Goal: Task Accomplishment & Management: Complete application form

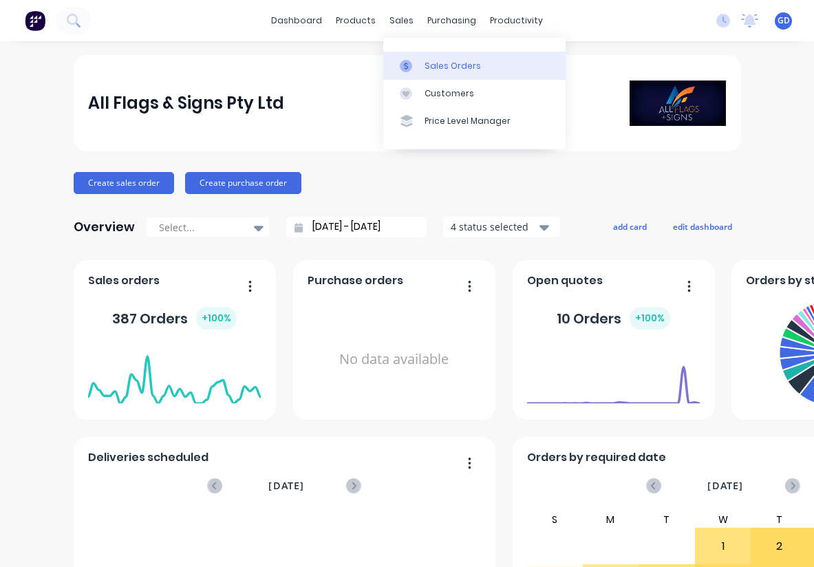
click at [436, 63] on div "Sales Orders" at bounding box center [453, 66] width 56 height 12
click at [431, 63] on div "Sales Orders" at bounding box center [453, 66] width 56 height 12
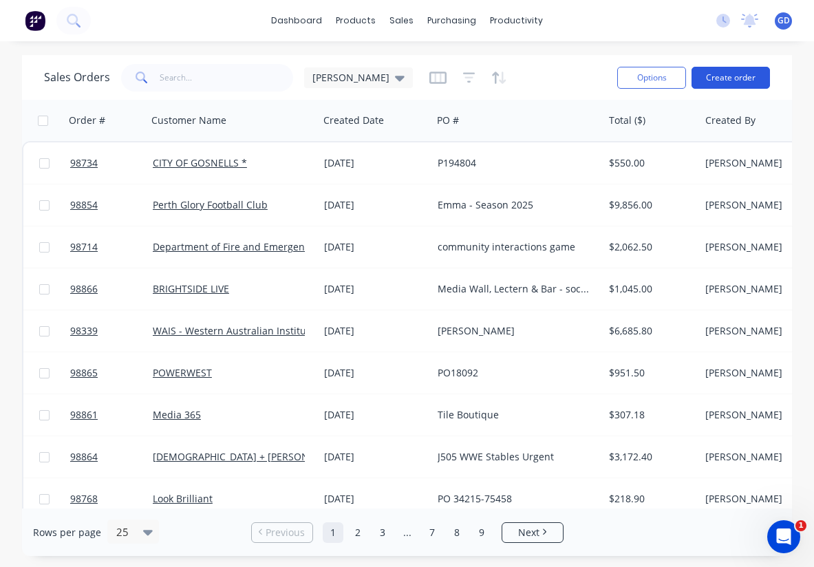
click at [731, 73] on button "Create order" at bounding box center [731, 78] width 78 height 22
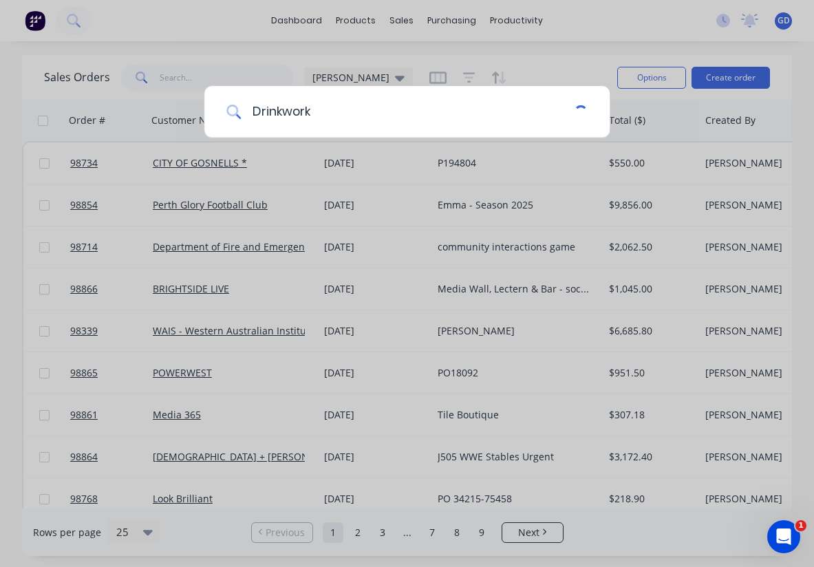
type input "Drinkworks"
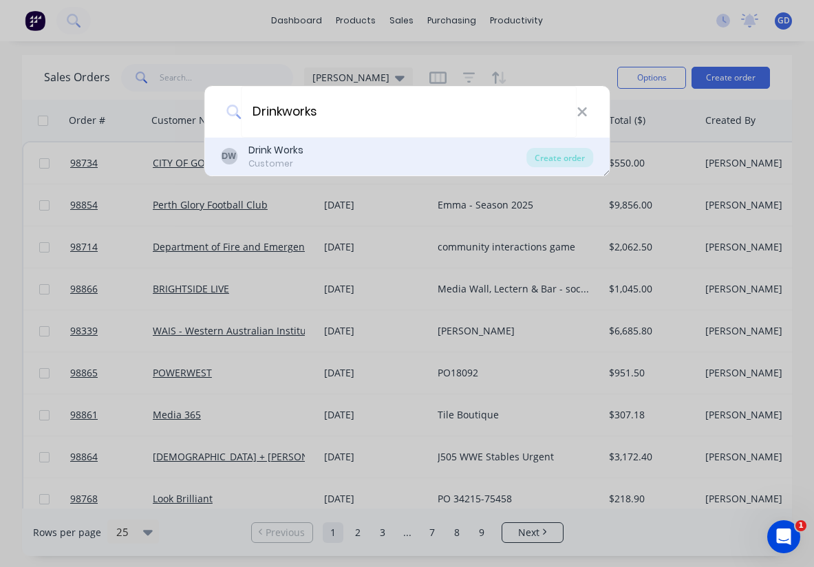
click at [300, 152] on div "Drink Works" at bounding box center [275, 150] width 55 height 14
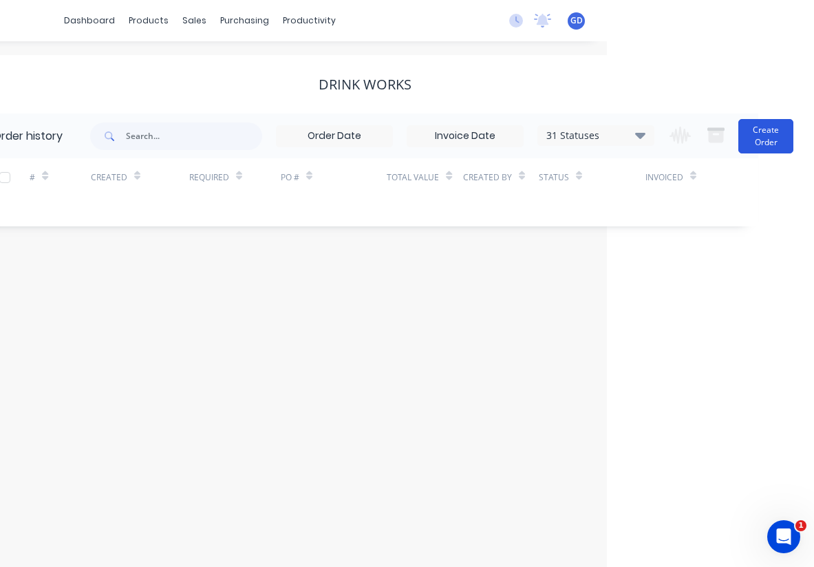
scroll to position [0, 207]
click at [747, 143] on button "Create Order" at bounding box center [765, 136] width 55 height 34
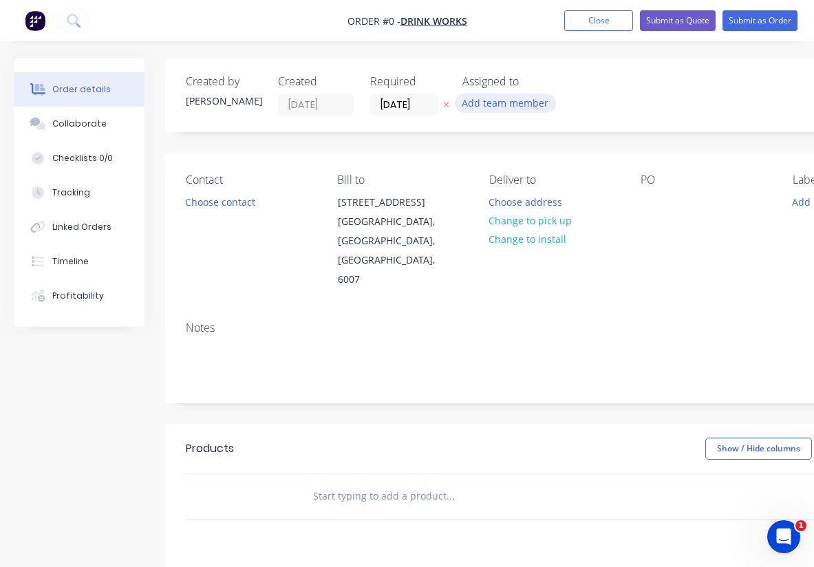
click at [509, 103] on button "Add team member" at bounding box center [505, 103] width 101 height 19
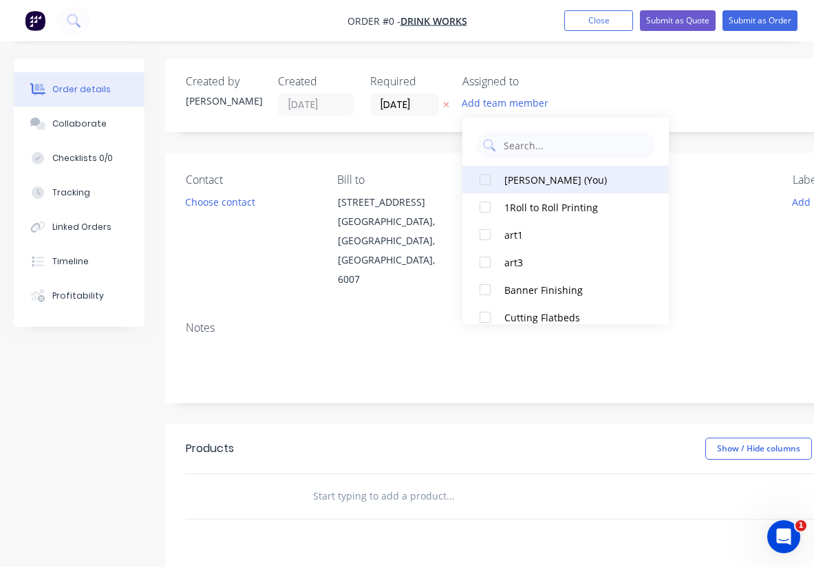
click at [485, 180] on div at bounding box center [485, 180] width 28 height 28
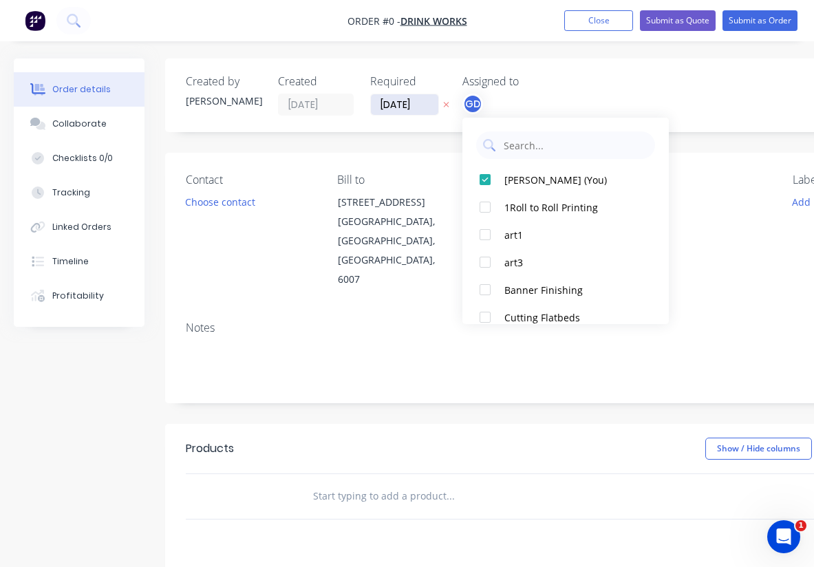
click at [398, 102] on div "Order details Collaborate Checklists 0/0 Tracking Linked Orders Timeline Profit…" at bounding box center [478, 464] width 957 height 812
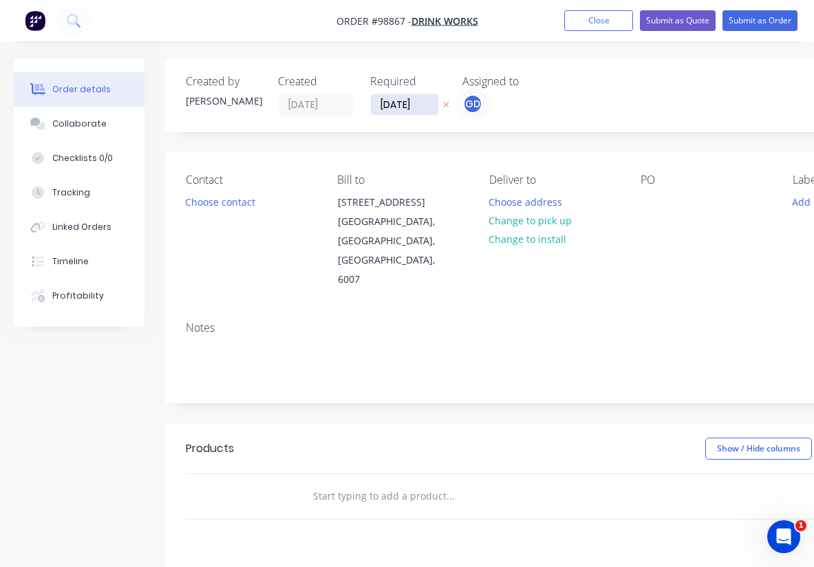
click at [398, 102] on input "09/10/25" at bounding box center [404, 104] width 67 height 21
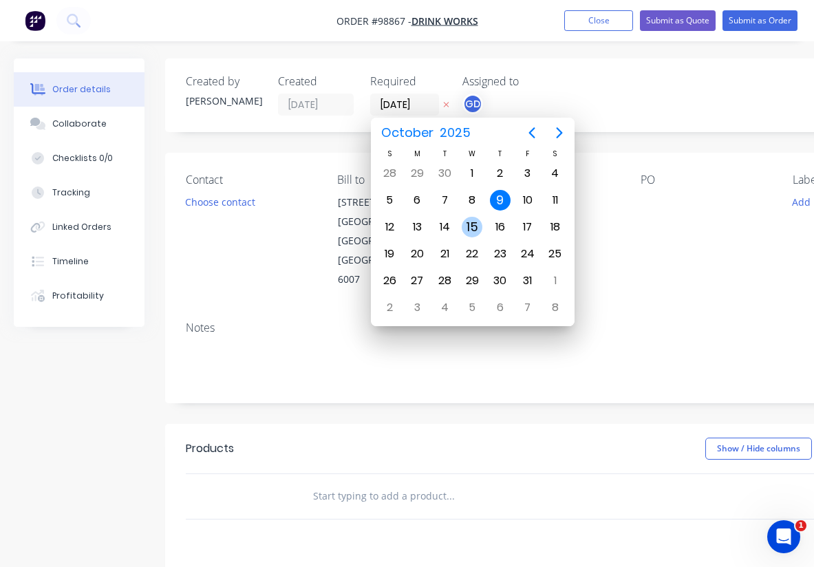
click at [468, 226] on div "15" at bounding box center [472, 227] width 21 height 21
type input "15/10/25"
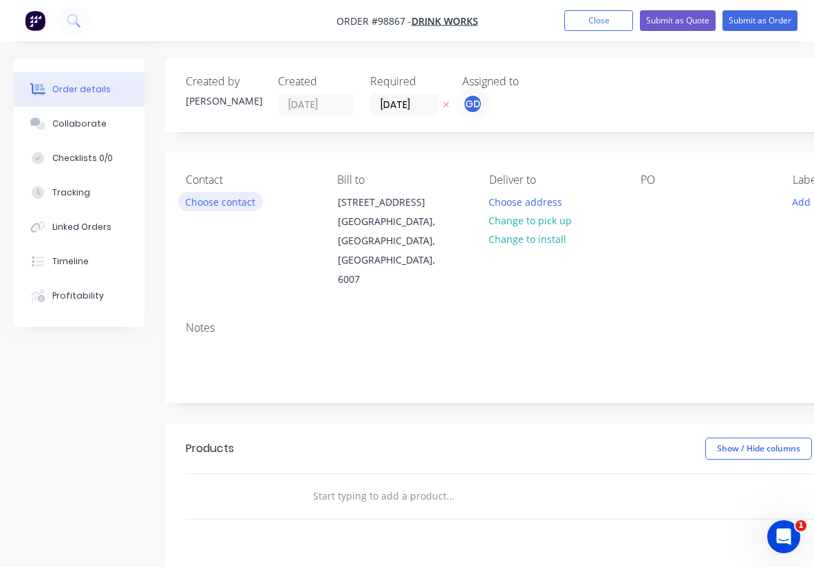
click at [233, 205] on button "Choose contact" at bounding box center [220, 201] width 85 height 19
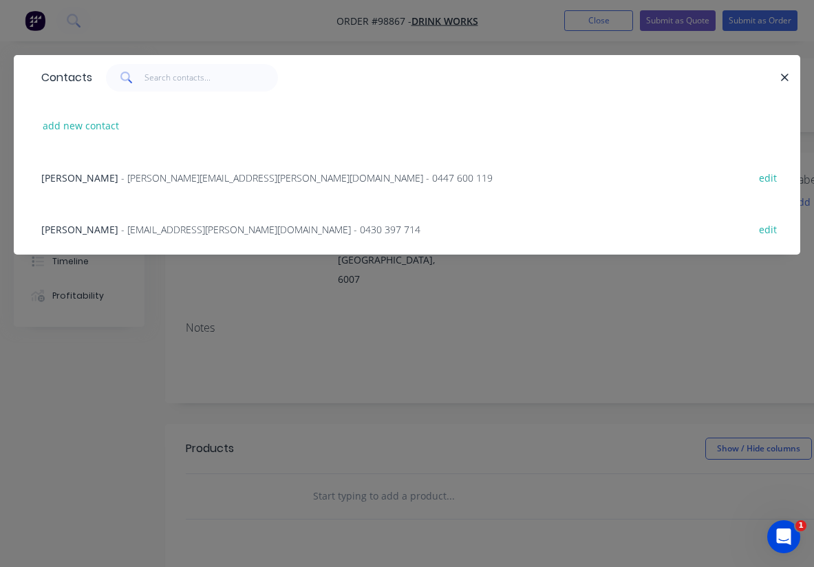
click at [91, 177] on span "Rebecca Richardson" at bounding box center [79, 177] width 77 height 13
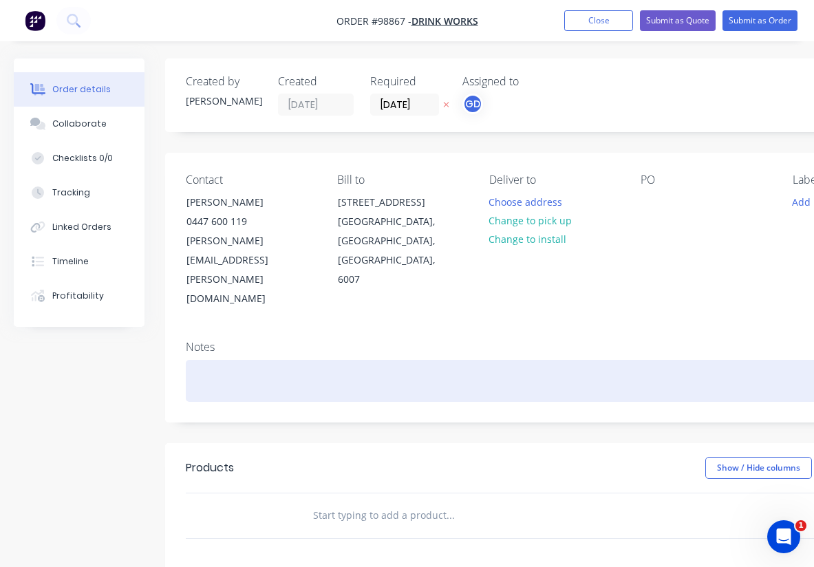
click at [195, 360] on div at bounding box center [554, 381] width 736 height 42
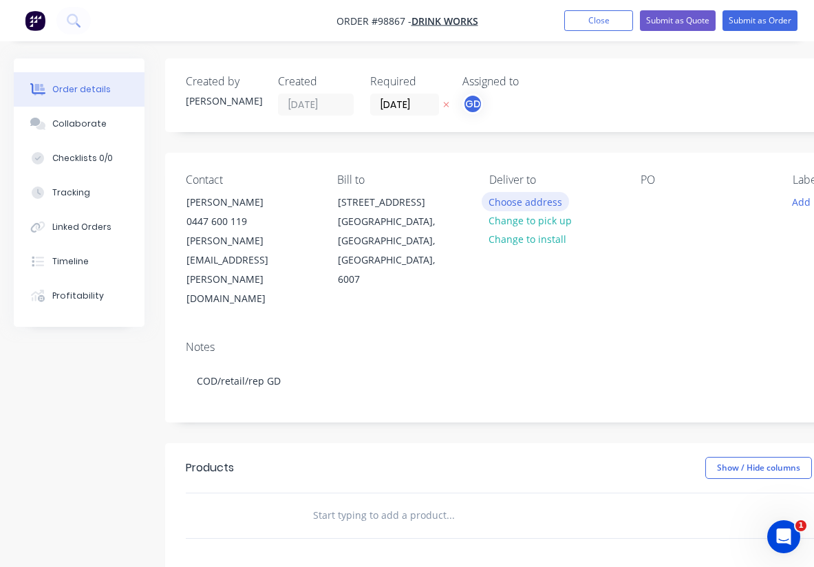
click at [518, 202] on button "Choose address" at bounding box center [526, 201] width 88 height 19
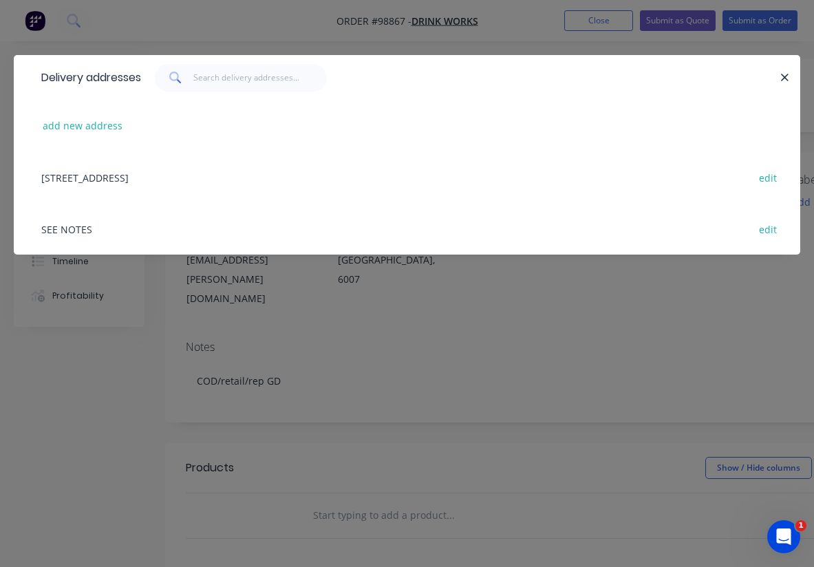
click at [81, 228] on div "SEE NOTES edit" at bounding box center [406, 229] width 745 height 52
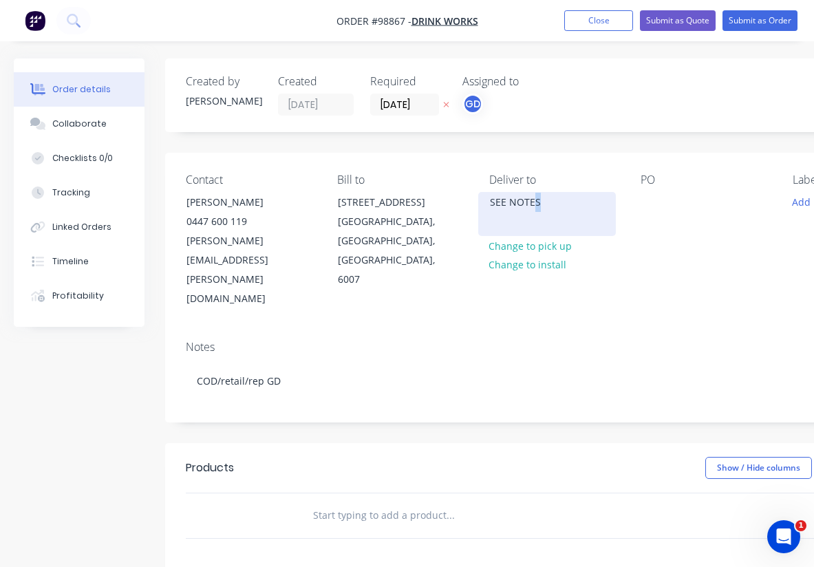
click at [536, 205] on div "SEE NOTES" at bounding box center [547, 202] width 114 height 19
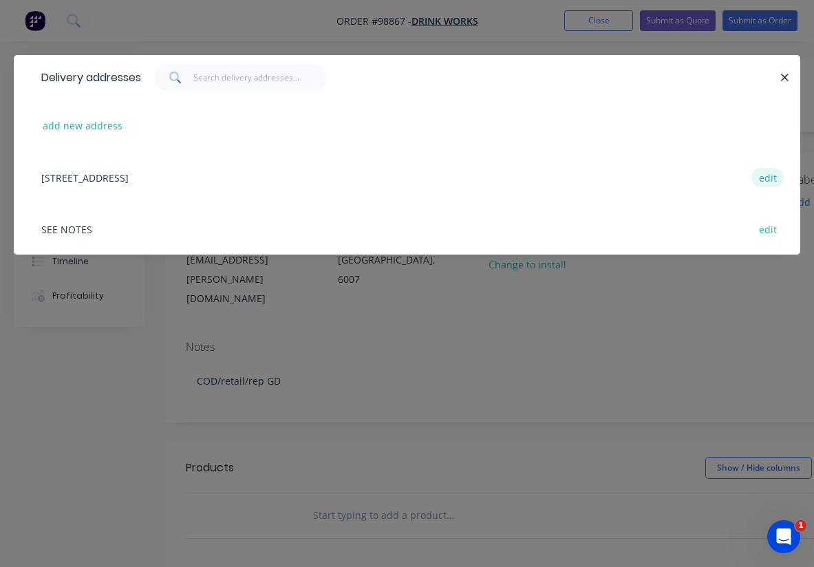
click at [756, 180] on button "edit" at bounding box center [767, 177] width 32 height 19
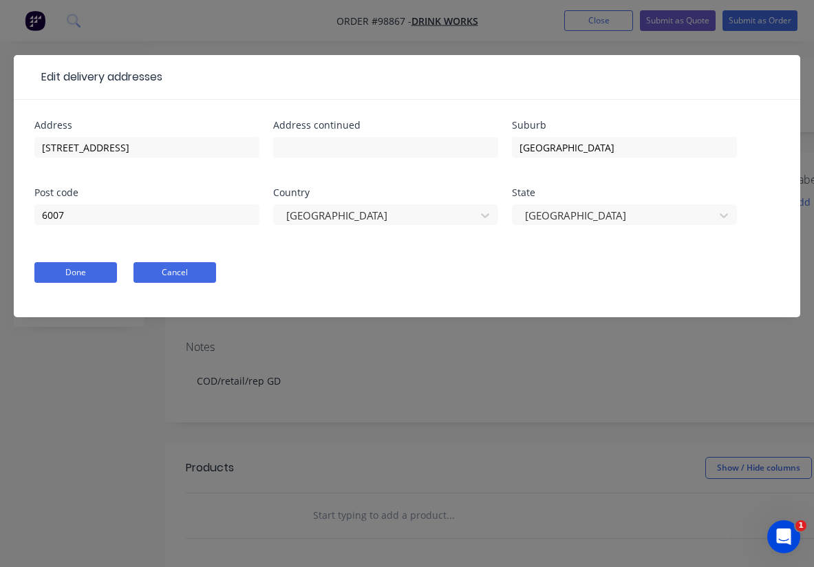
click at [165, 273] on button "Cancel" at bounding box center [175, 272] width 83 height 21
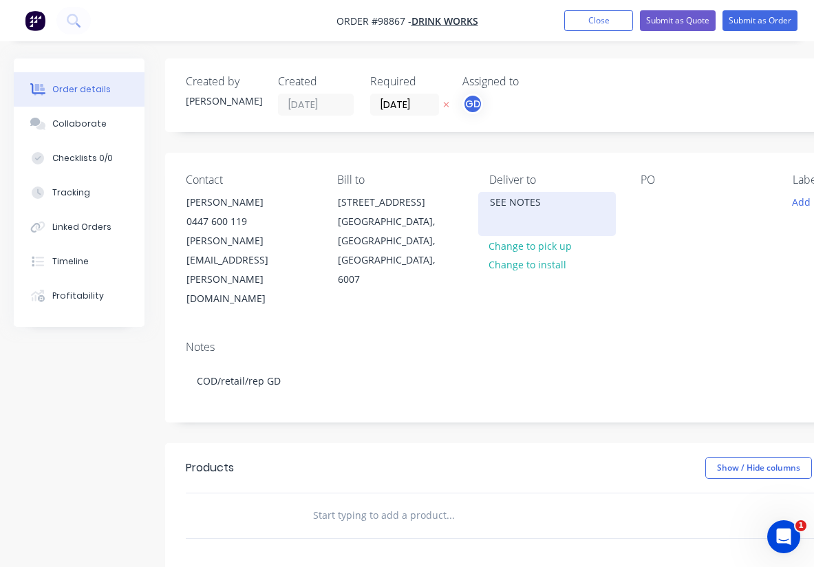
click at [506, 193] on div "SEE NOTES" at bounding box center [547, 202] width 114 height 19
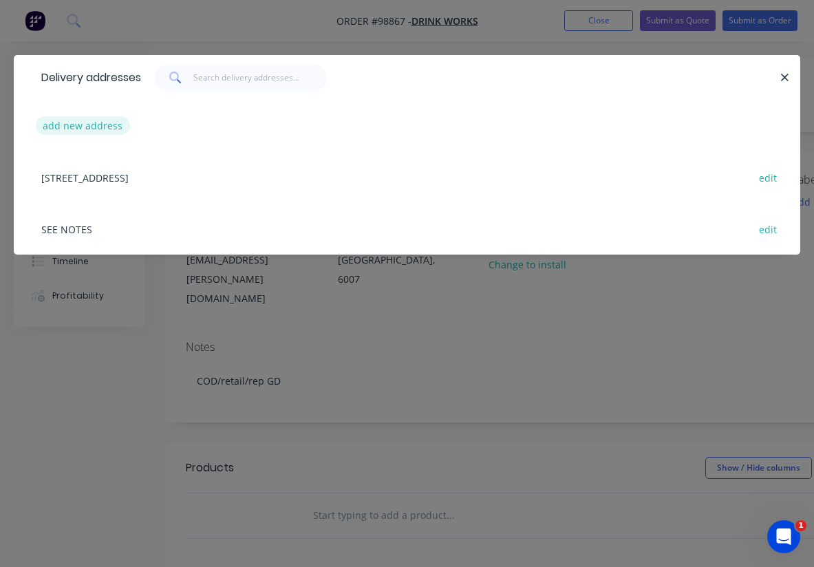
click at [99, 126] on button "add new address" at bounding box center [83, 125] width 94 height 19
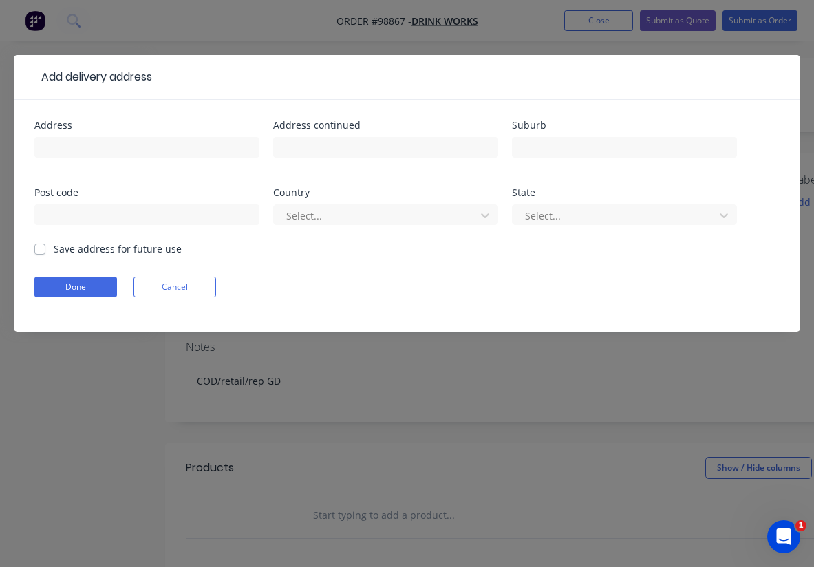
click at [54, 246] on label "Save address for future use" at bounding box center [118, 249] width 128 height 14
click at [39, 246] on input "Save address for future use" at bounding box center [39, 248] width 11 height 13
checkbox input "true"
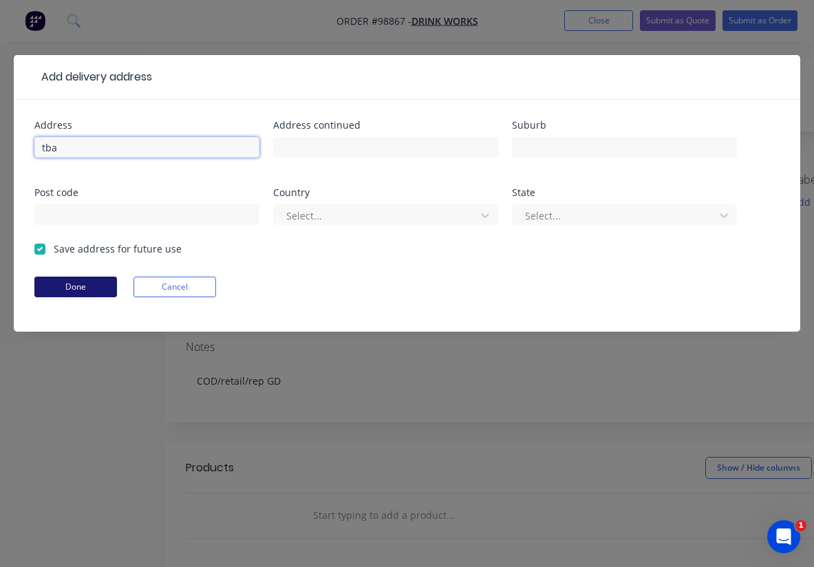
type input "tba"
click at [68, 288] on button "Done" at bounding box center [75, 287] width 83 height 21
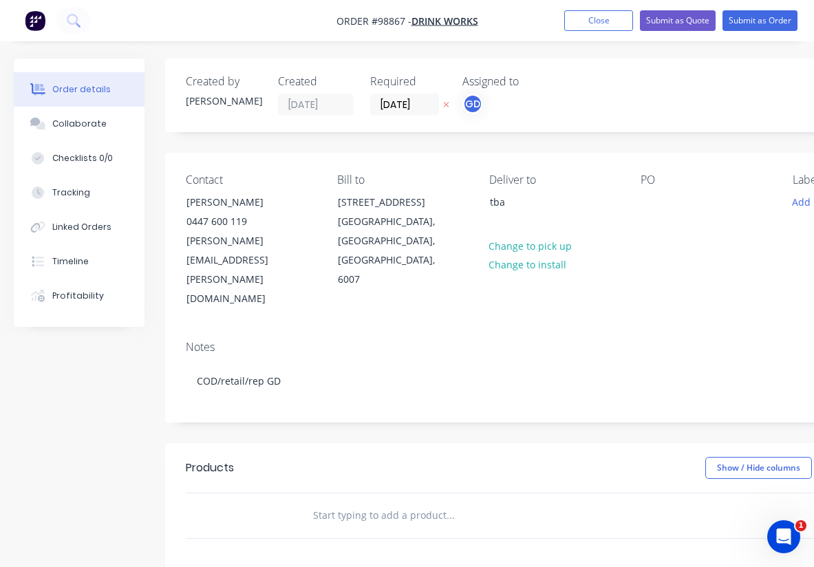
drag, startPoint x: 282, startPoint y: 200, endPoint x: 177, endPoint y: 188, distance: 105.9
click at [177, 188] on div "Contact Rebecca Richardson 0447 600 119 rebecca.richardson@drinkworks.com.au Bi…" at bounding box center [554, 241] width 778 height 177
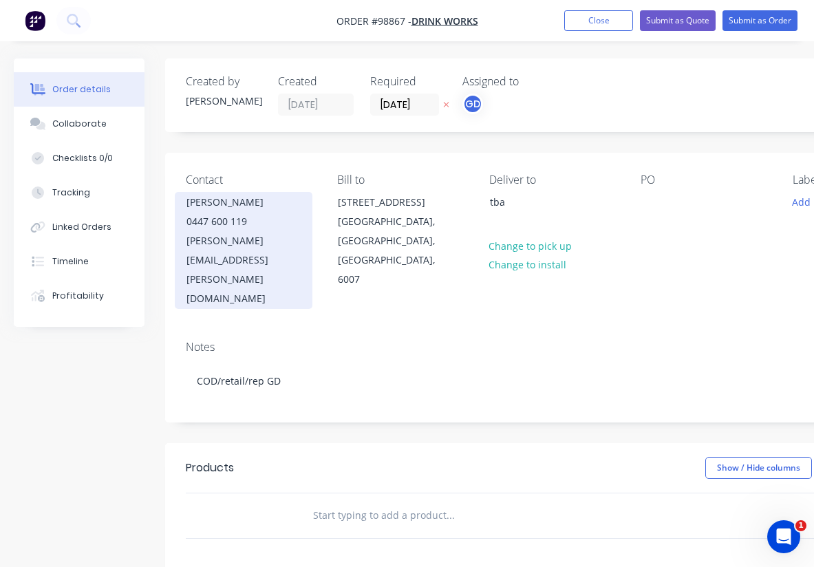
copy div "Rebecca Richardson"
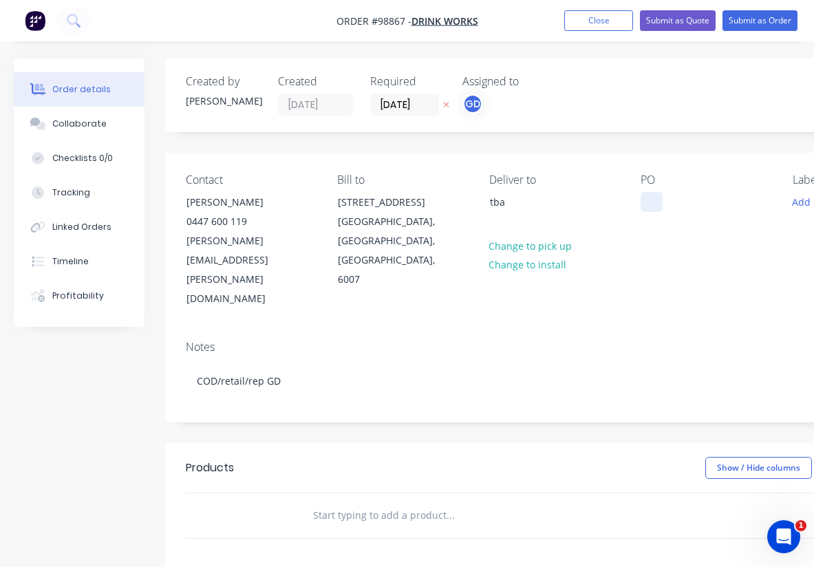
click at [659, 204] on div at bounding box center [652, 202] width 22 height 20
paste div
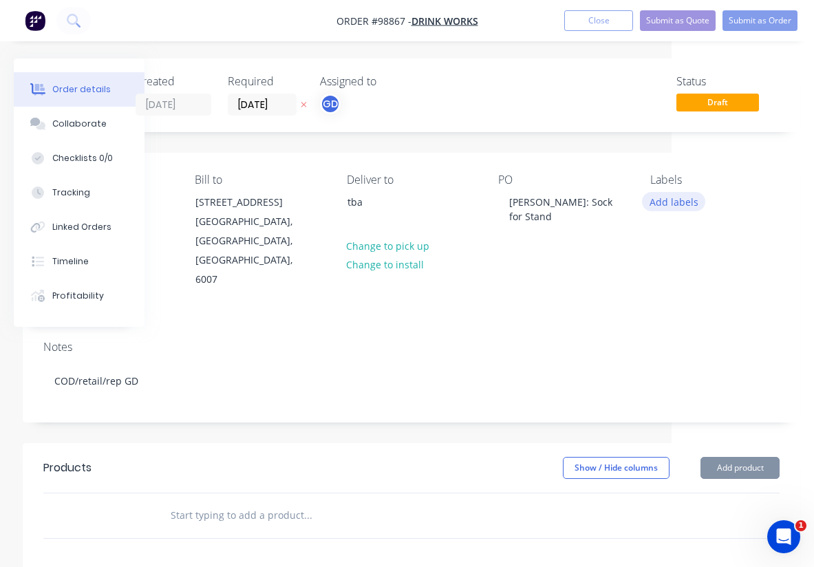
scroll to position [0, 142]
click at [681, 198] on button "Add labels" at bounding box center [673, 201] width 63 height 19
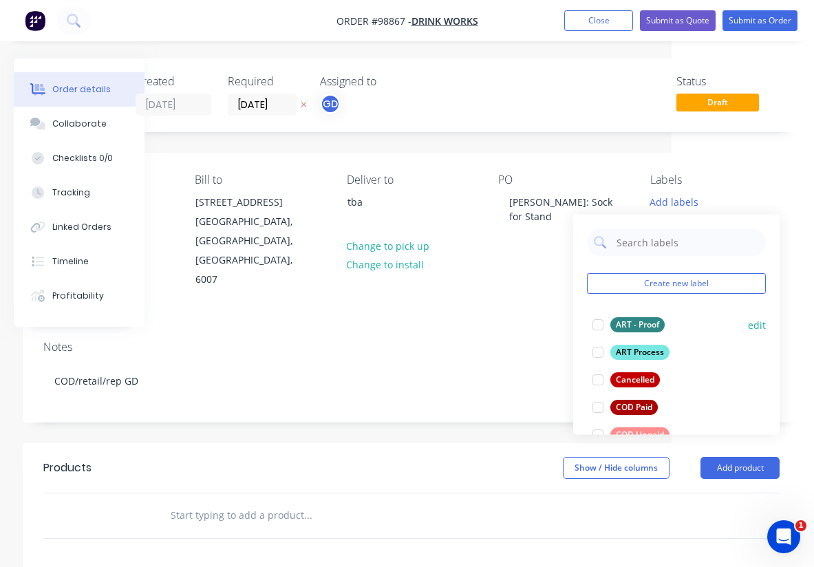
click at [635, 319] on div "ART - Proof" at bounding box center [637, 324] width 54 height 15
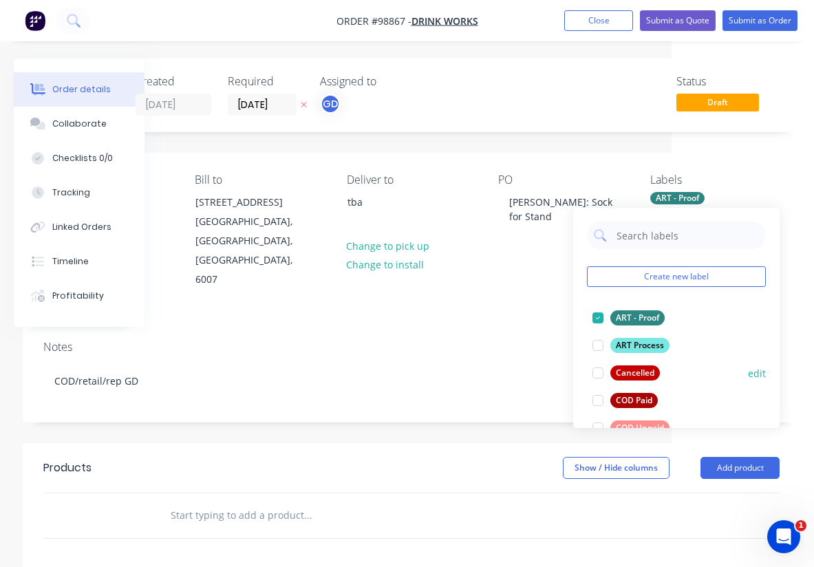
scroll to position [70, 0]
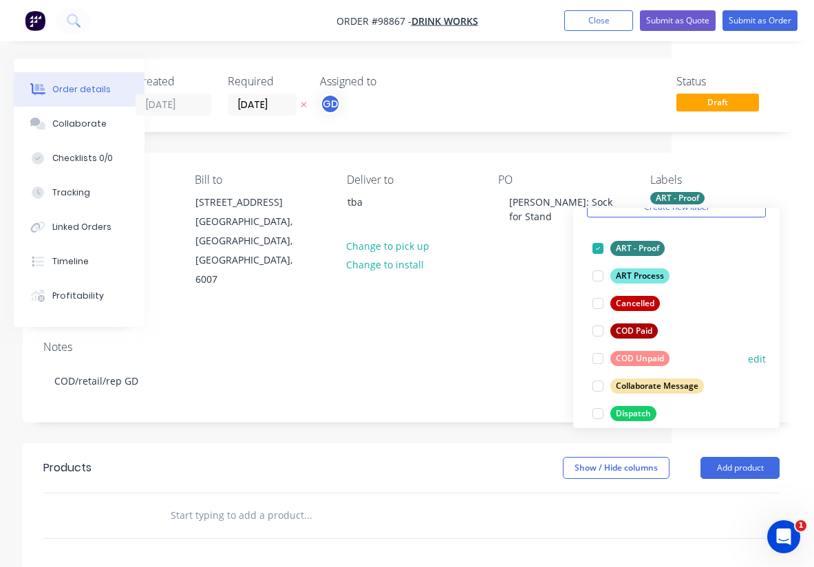
click at [650, 363] on div "COD Unpaid" at bounding box center [639, 358] width 59 height 15
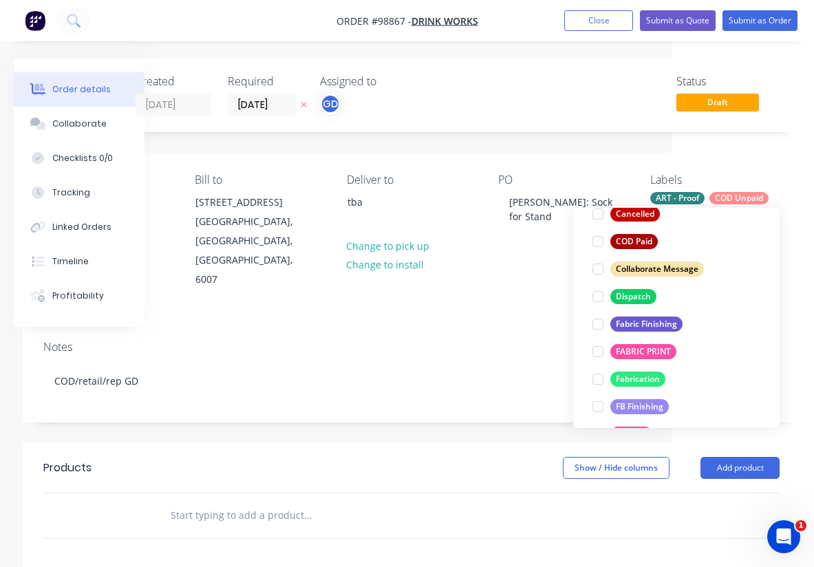
scroll to position [188, 0]
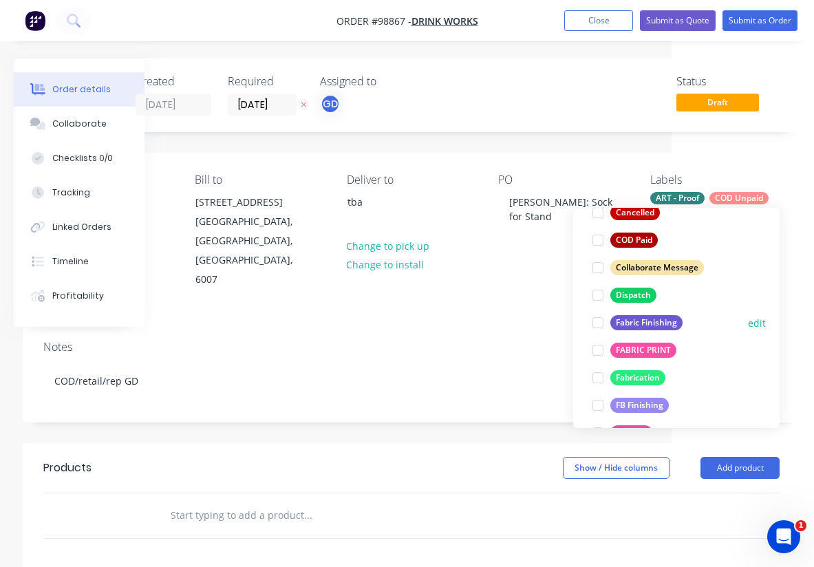
click at [647, 326] on div "Fabric Finishing" at bounding box center [646, 322] width 72 height 15
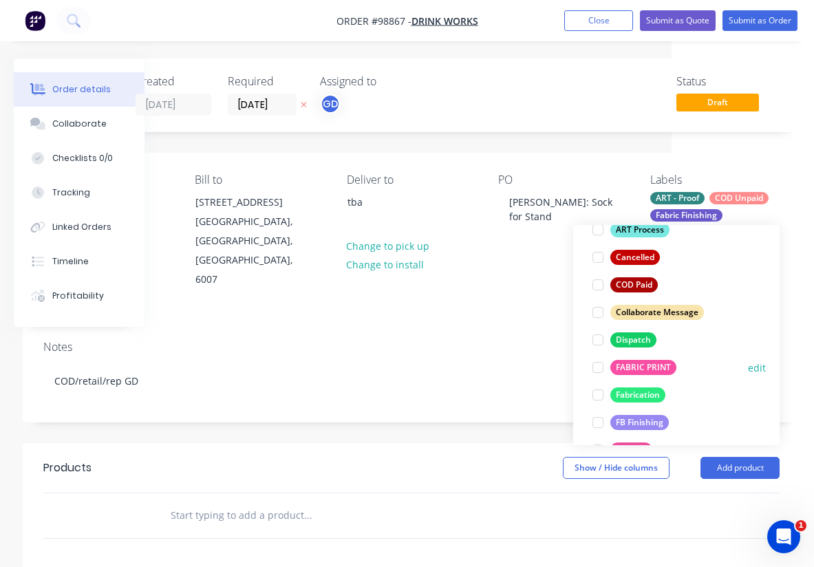
click at [643, 365] on div "FABRIC PRINT" at bounding box center [643, 367] width 66 height 15
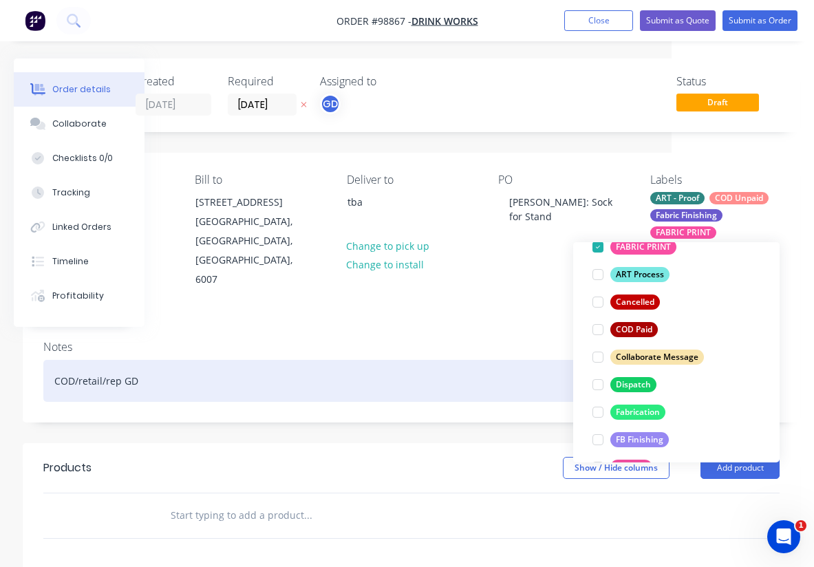
click at [504, 360] on div "COD/retail/rep GD" at bounding box center [411, 381] width 736 height 42
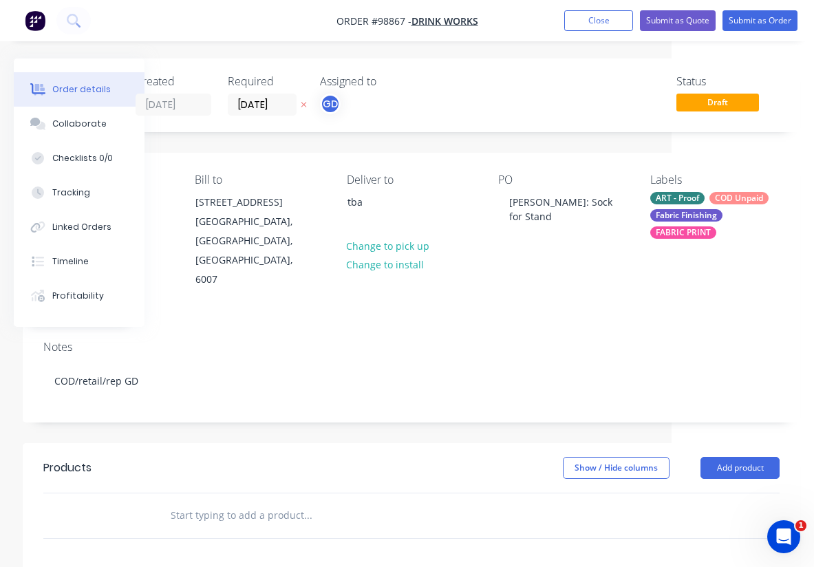
click at [280, 502] on input "text" at bounding box center [307, 516] width 275 height 28
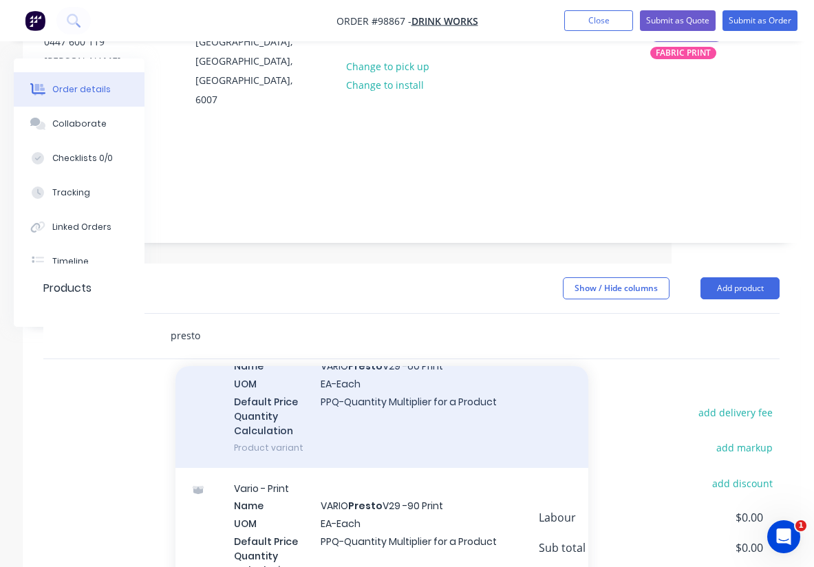
scroll to position [789, 0]
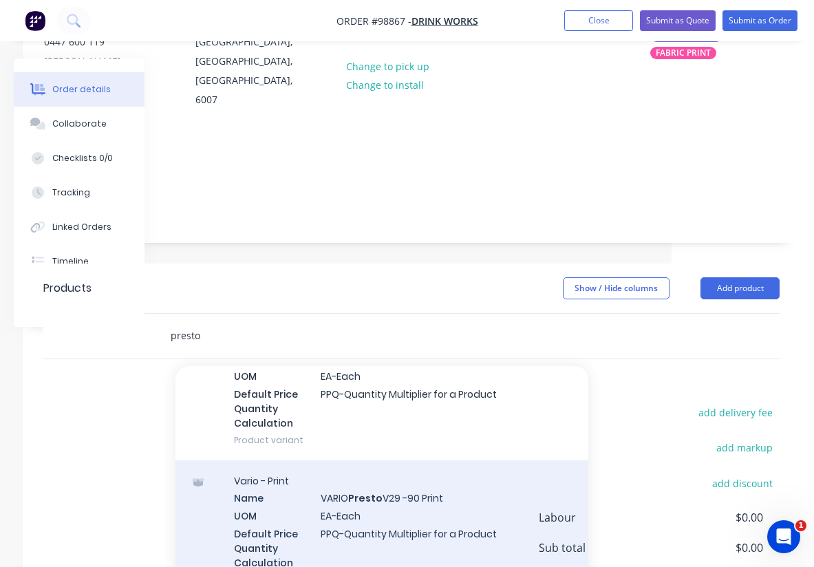
type input "presto"
click at [365, 460] on div "Vario - Print Name VARIO Presto V29 -90 Print UOM EA-Each Default Price Quantit…" at bounding box center [381, 530] width 413 height 140
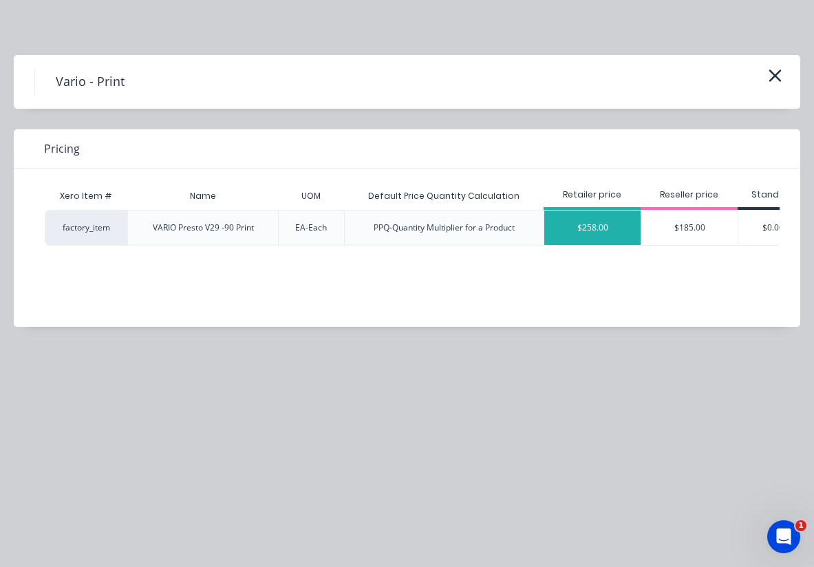
click at [595, 226] on div "$258.00" at bounding box center [592, 228] width 96 height 34
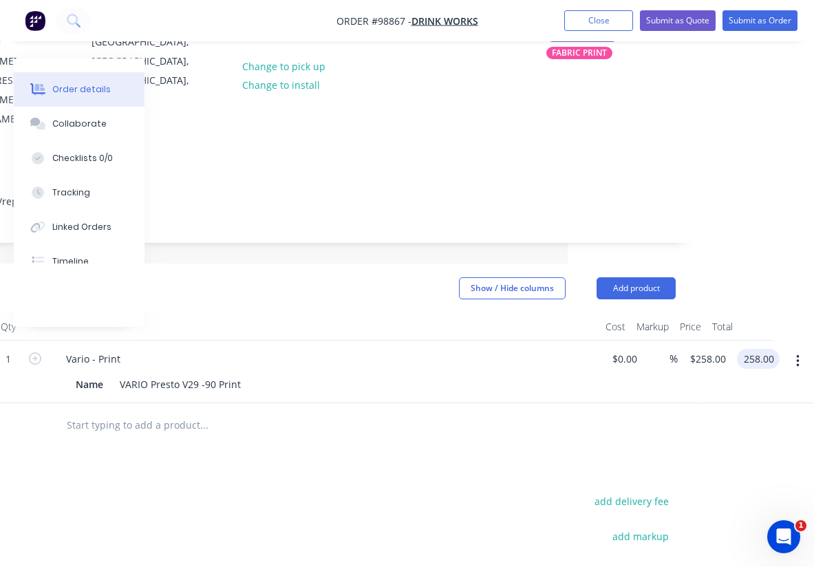
click at [755, 349] on input "258.00" at bounding box center [761, 359] width 37 height 20
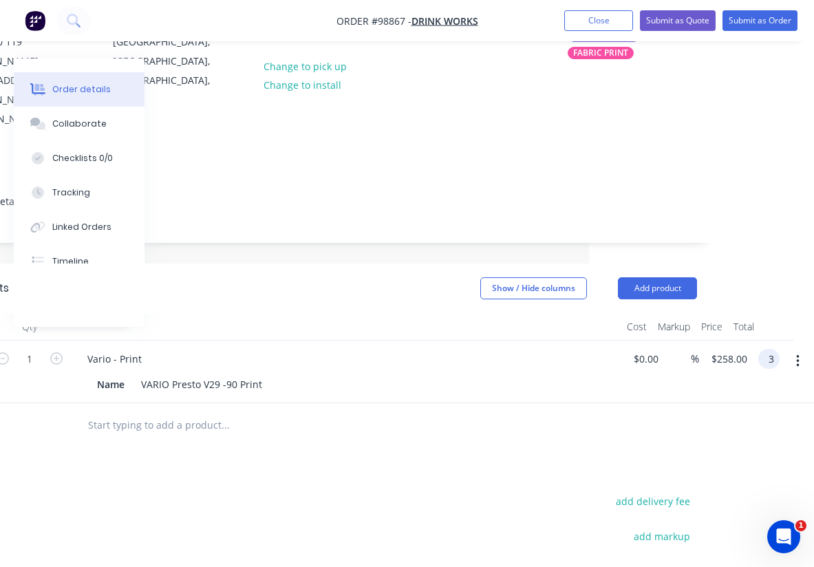
scroll to position [180, 225]
type input "$399.00"
click at [652, 403] on div at bounding box center [329, 425] width 736 height 45
type input "$399.00"
click at [668, 492] on button "add delivery fee" at bounding box center [652, 501] width 89 height 19
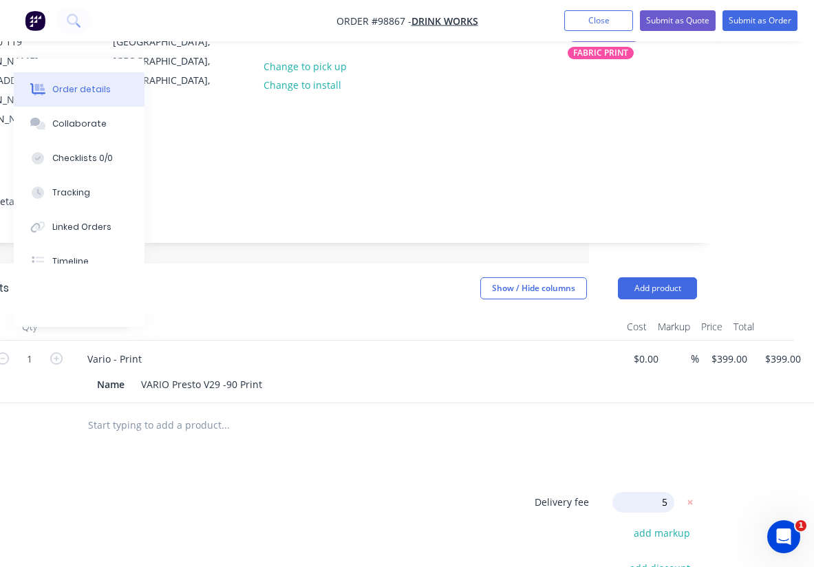
type input "55"
click at [513, 425] on div "Products Show / Hide columns Add product Qty Cost Markup Price Total 1 Vario - …" at bounding box center [329, 519] width 778 height 511
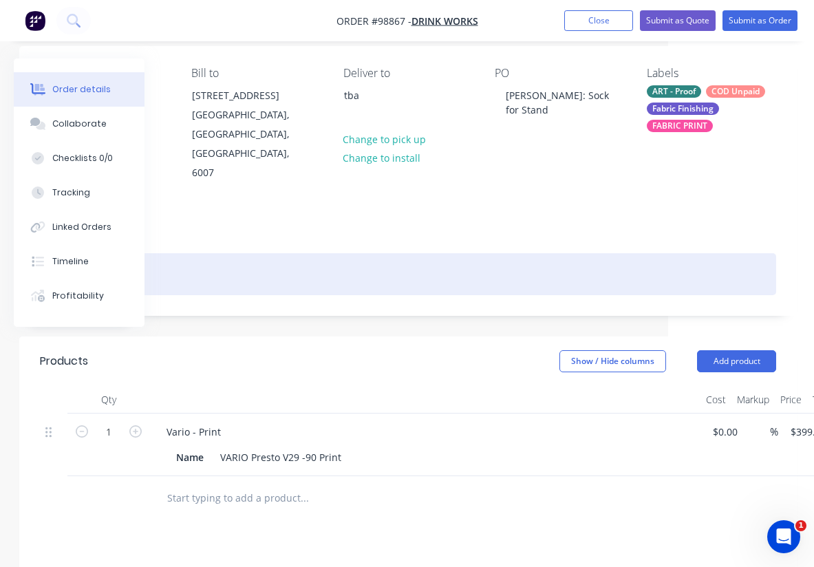
scroll to position [0, 146]
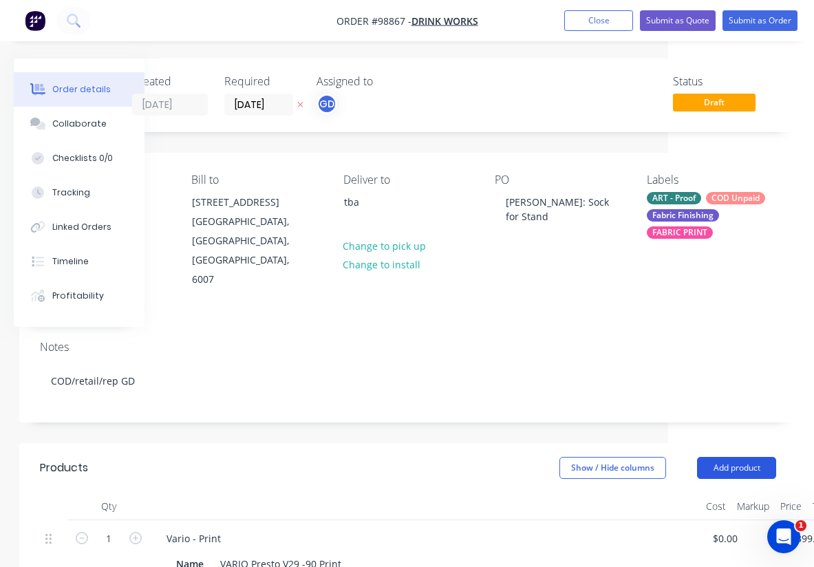
click at [718, 457] on button "Add product" at bounding box center [736, 468] width 79 height 22
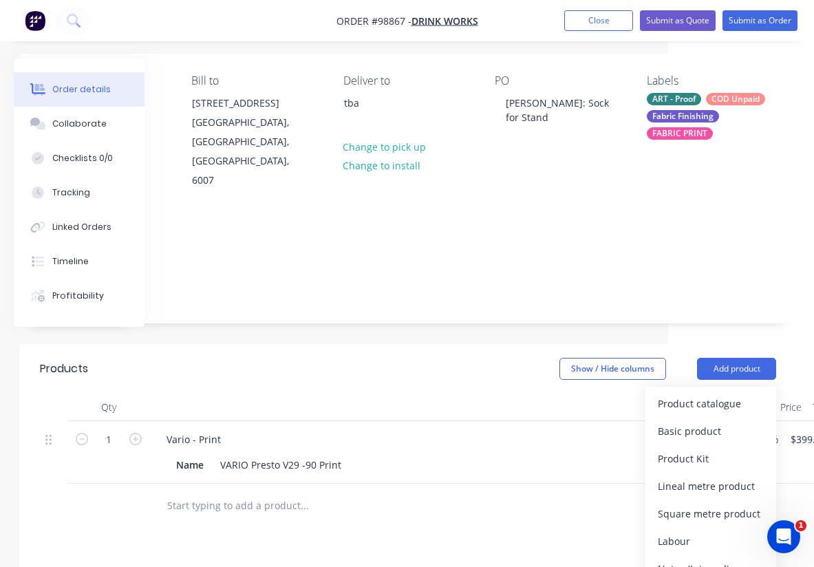
scroll to position [100, 146]
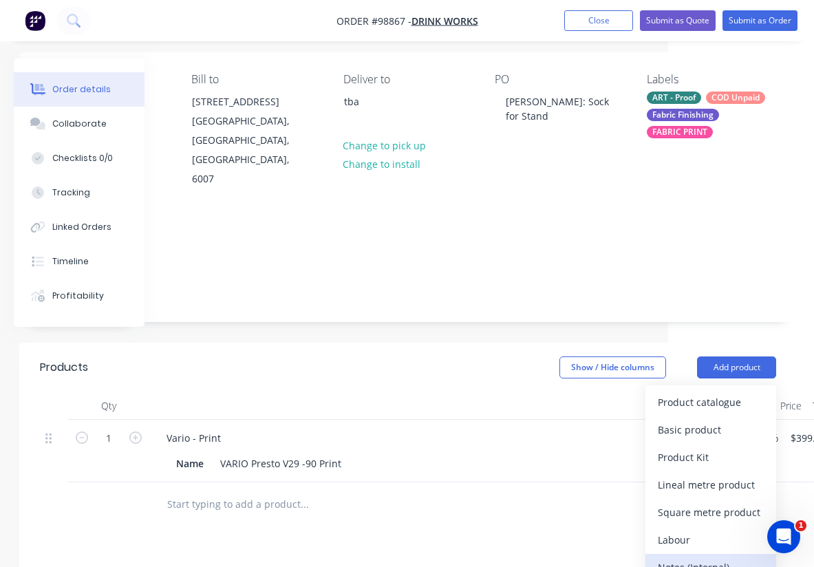
click at [704, 557] on div "Notes (Internal)" at bounding box center [711, 567] width 106 height 20
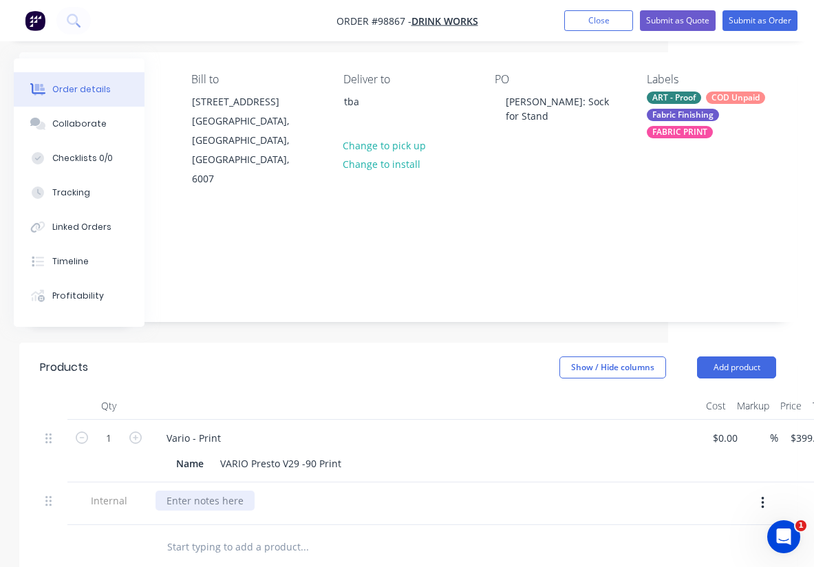
click at [231, 491] on div at bounding box center [205, 501] width 99 height 20
click at [308, 343] on header "Products Show / Hide columns Add product" at bounding box center [408, 368] width 778 height 50
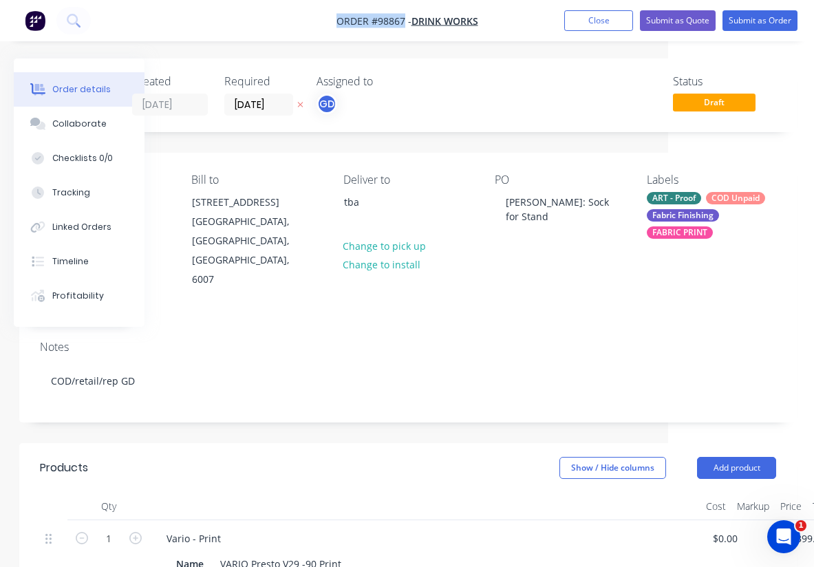
drag, startPoint x: 325, startPoint y: 19, endPoint x: 404, endPoint y: 21, distance: 78.5
click at [404, 21] on nav "Order #98867 - Drink Works Add product Close Submit as Quote Submit as Order" at bounding box center [407, 20] width 814 height 41
copy span "Order #98867"
click at [594, 27] on button "Close" at bounding box center [598, 20] width 69 height 21
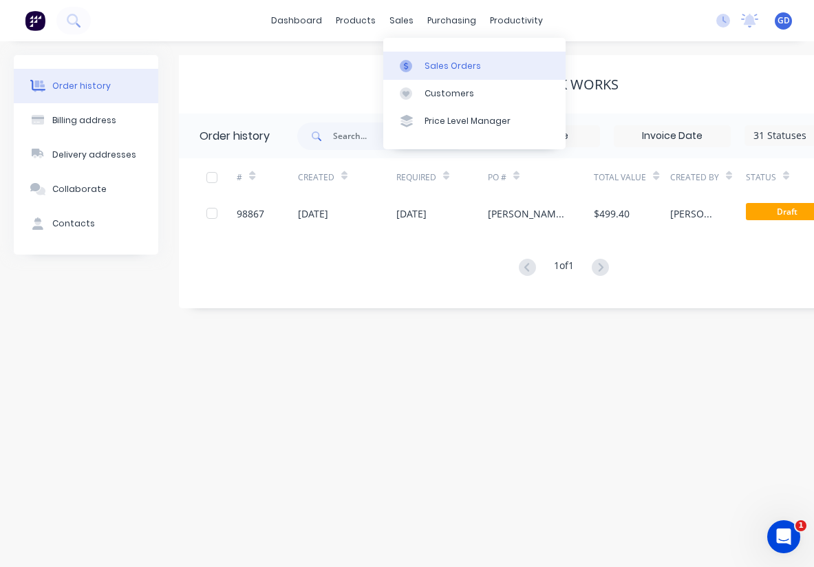
click at [435, 58] on link "Sales Orders" at bounding box center [474, 66] width 182 height 28
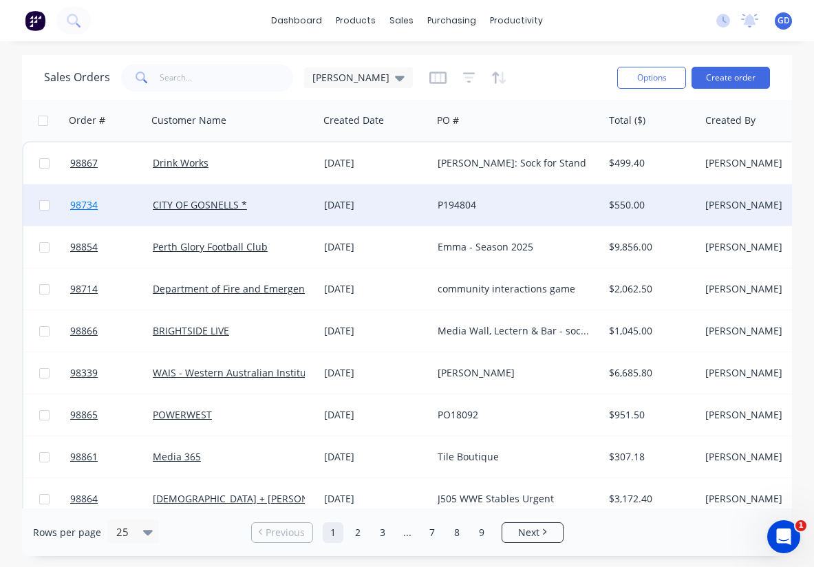
click at [94, 213] on link "98734" at bounding box center [111, 204] width 83 height 41
